Goal: Obtain resource: Download file/media

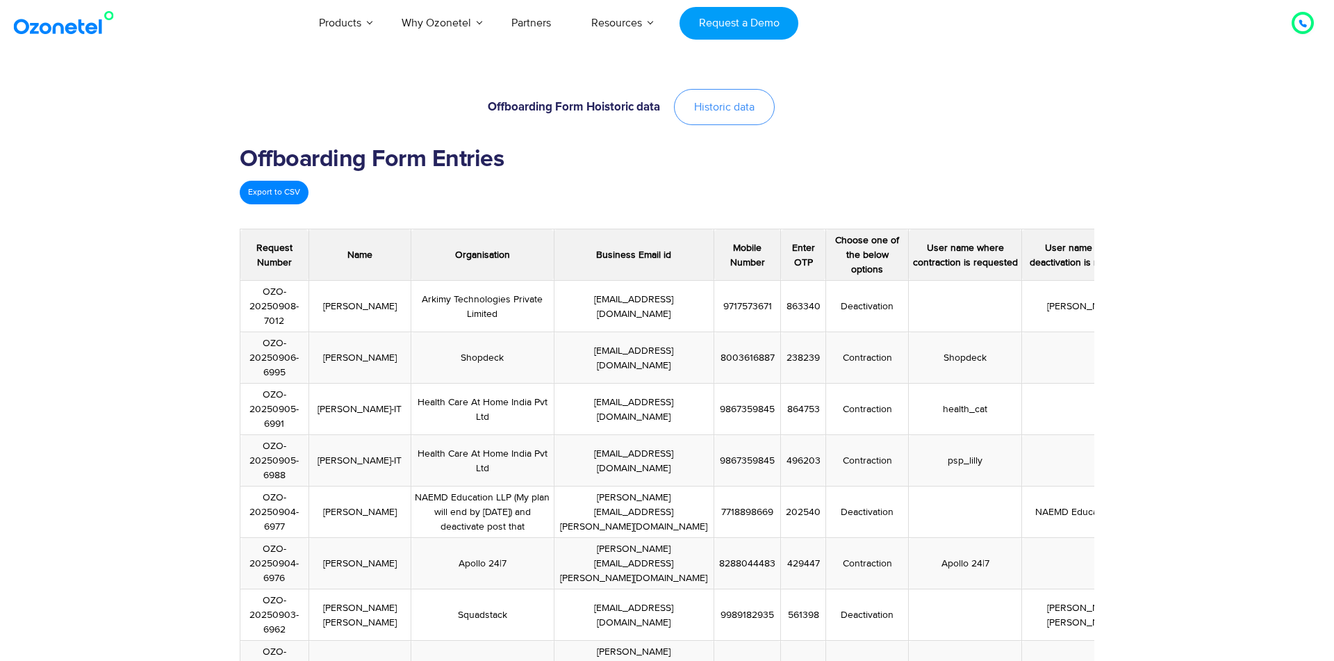
click at [720, 95] on link "Historic data" at bounding box center [724, 107] width 101 height 36
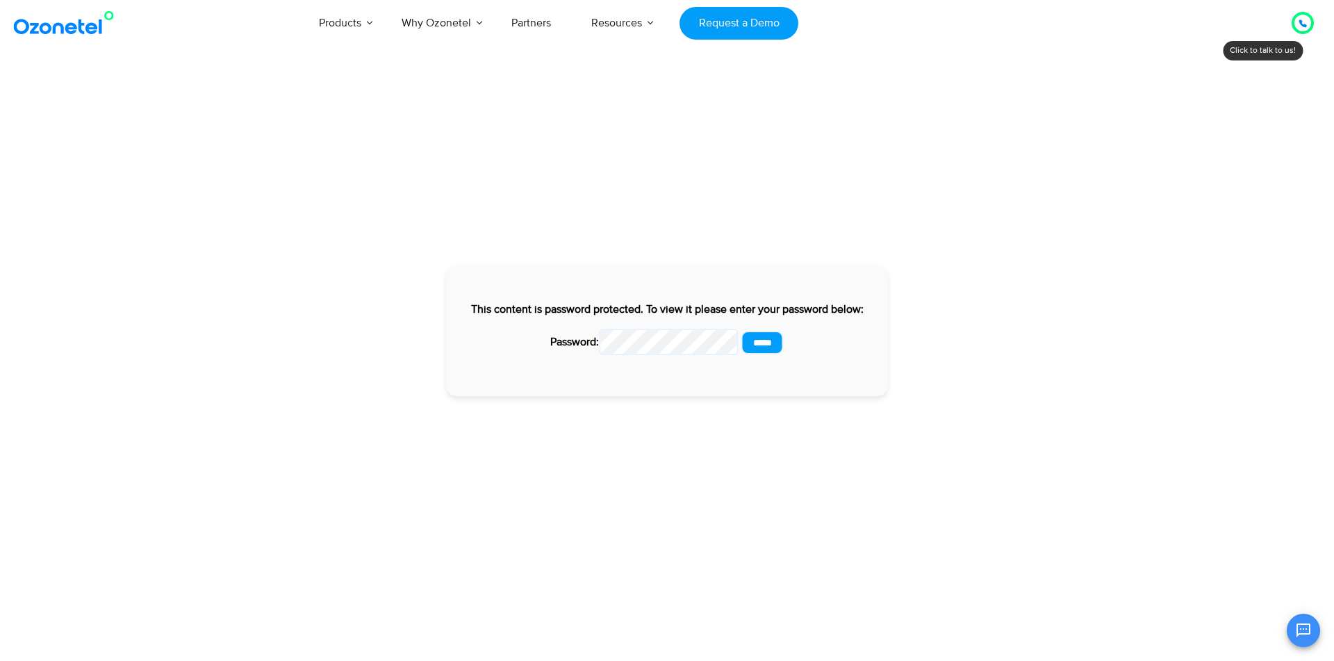
click at [742, 331] on input "*****" at bounding box center [763, 343] width 42 height 24
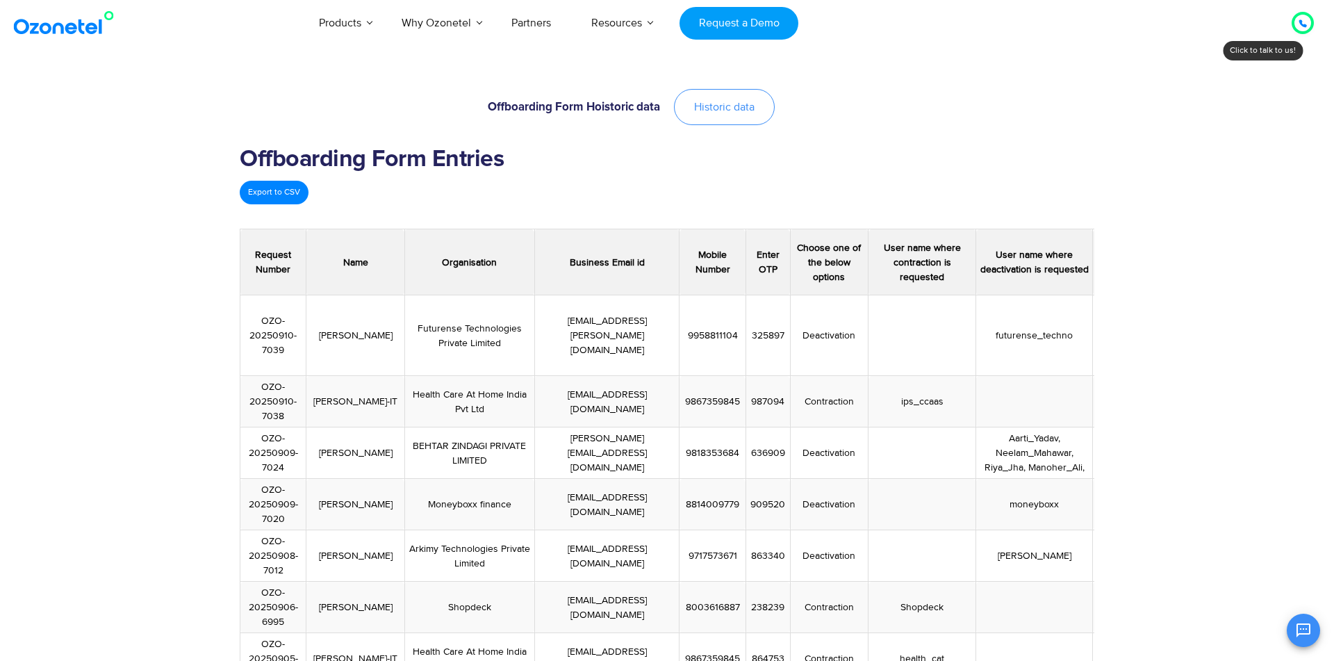
click at [724, 103] on span "Historic data" at bounding box center [724, 106] width 60 height 11
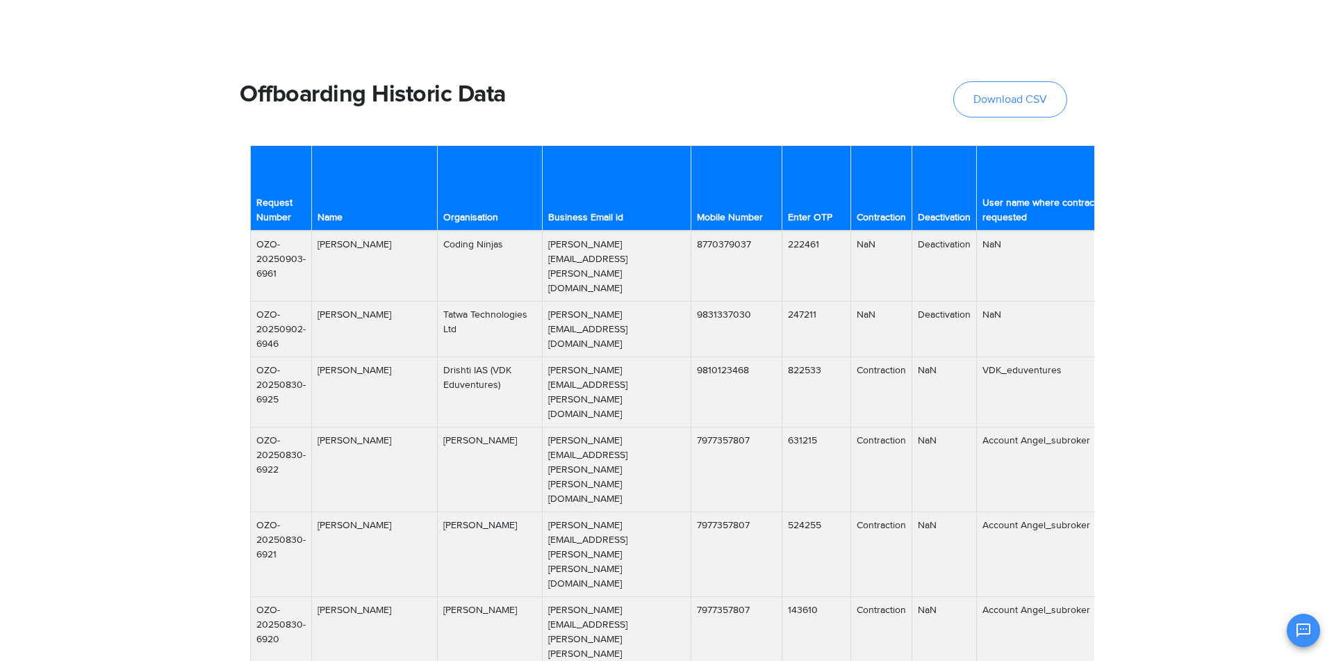
click at [997, 91] on link "Download CSV" at bounding box center [1010, 99] width 114 height 36
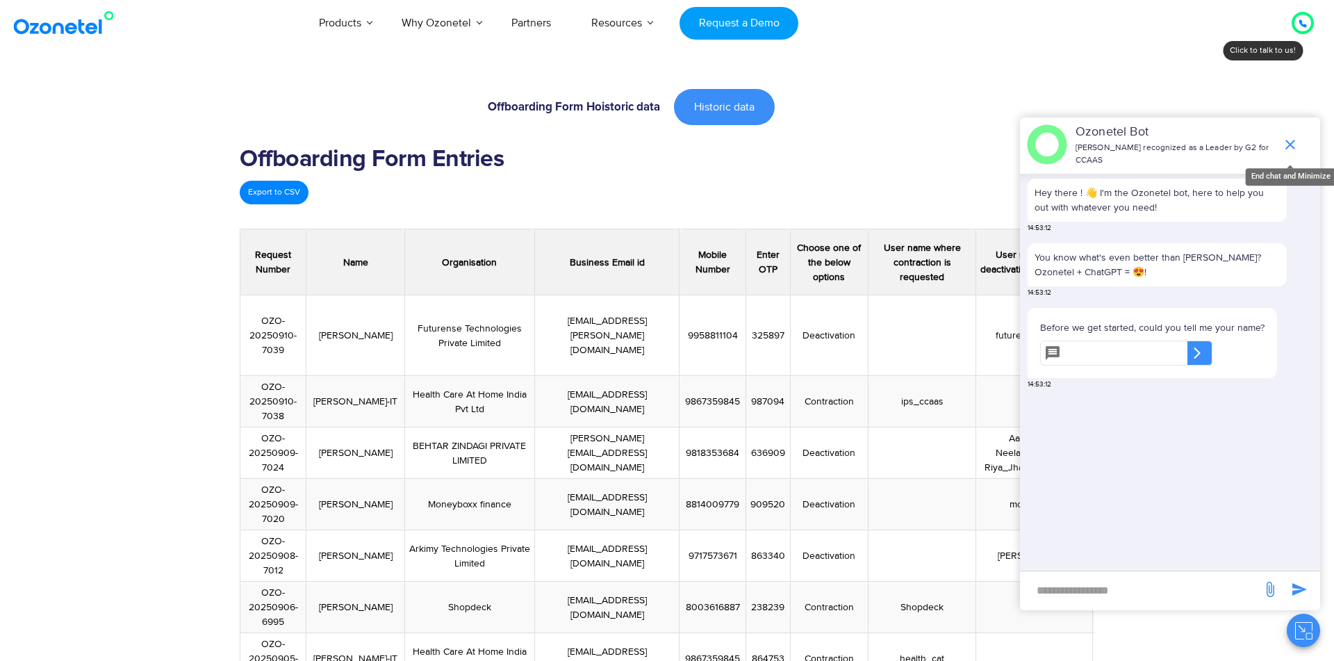
click at [1293, 146] on icon "end chat or minimize" at bounding box center [1290, 144] width 17 height 17
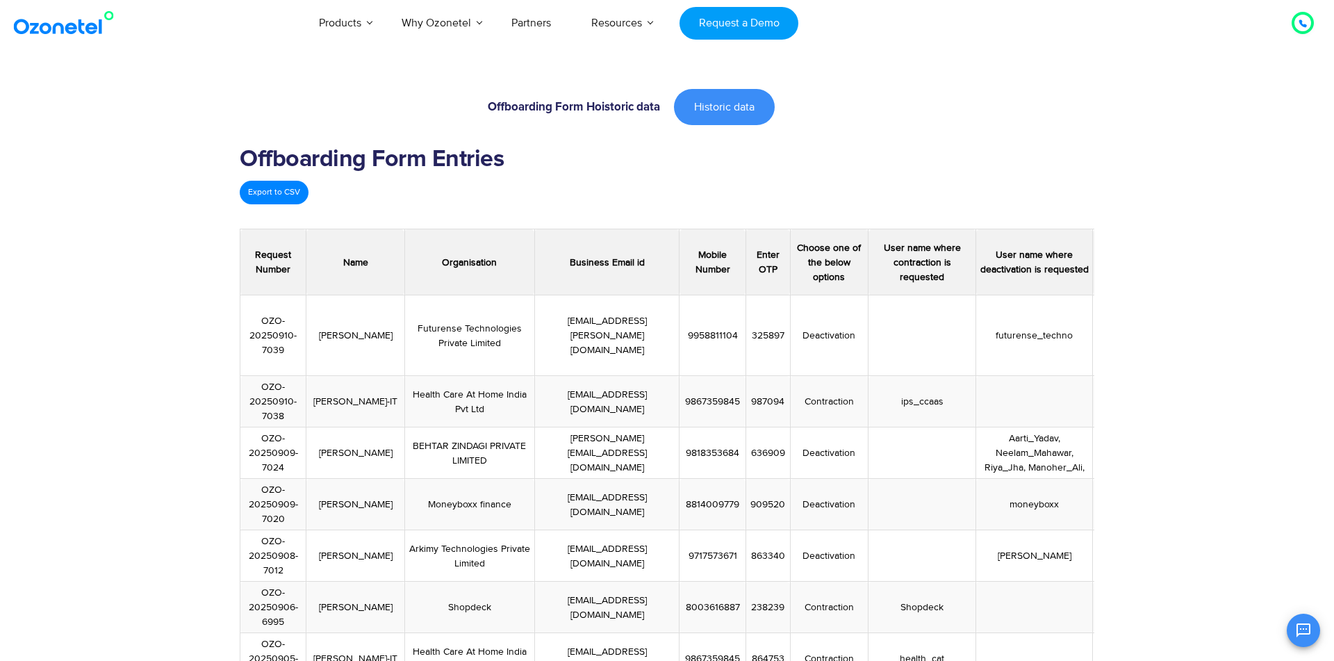
scroll to position [67, 0]
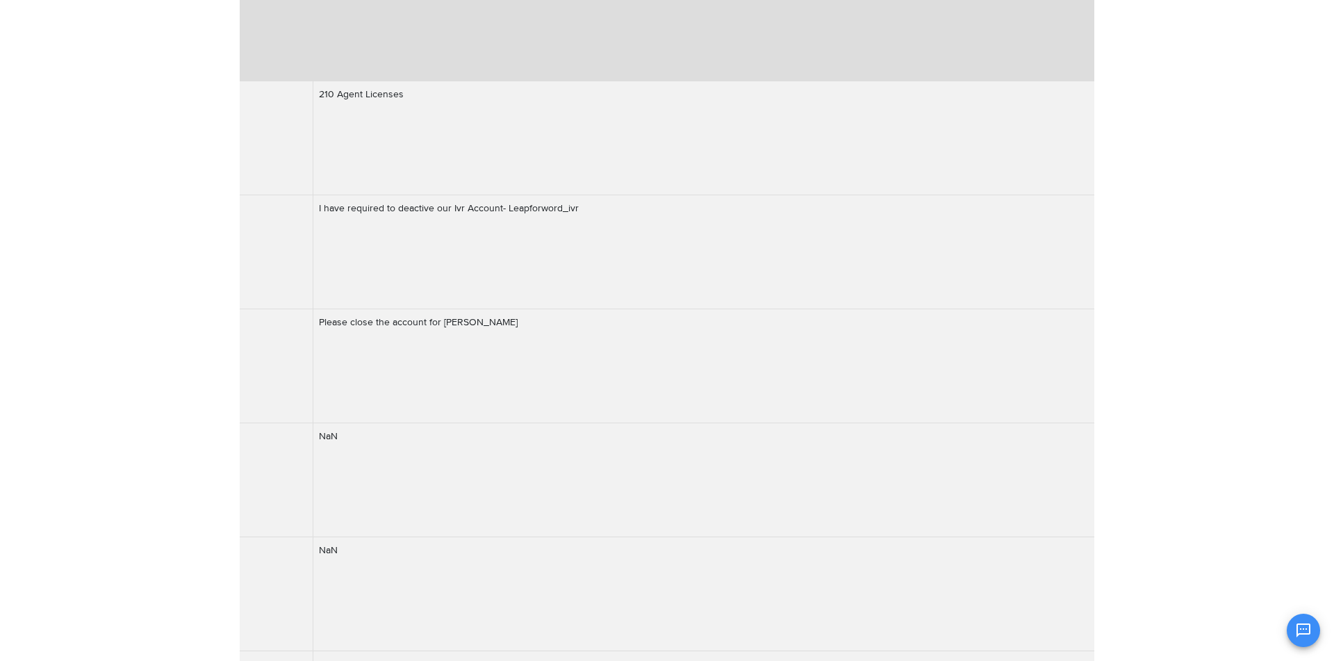
scroll to position [0, 17845]
